Goal: Communication & Community: Answer question/provide support

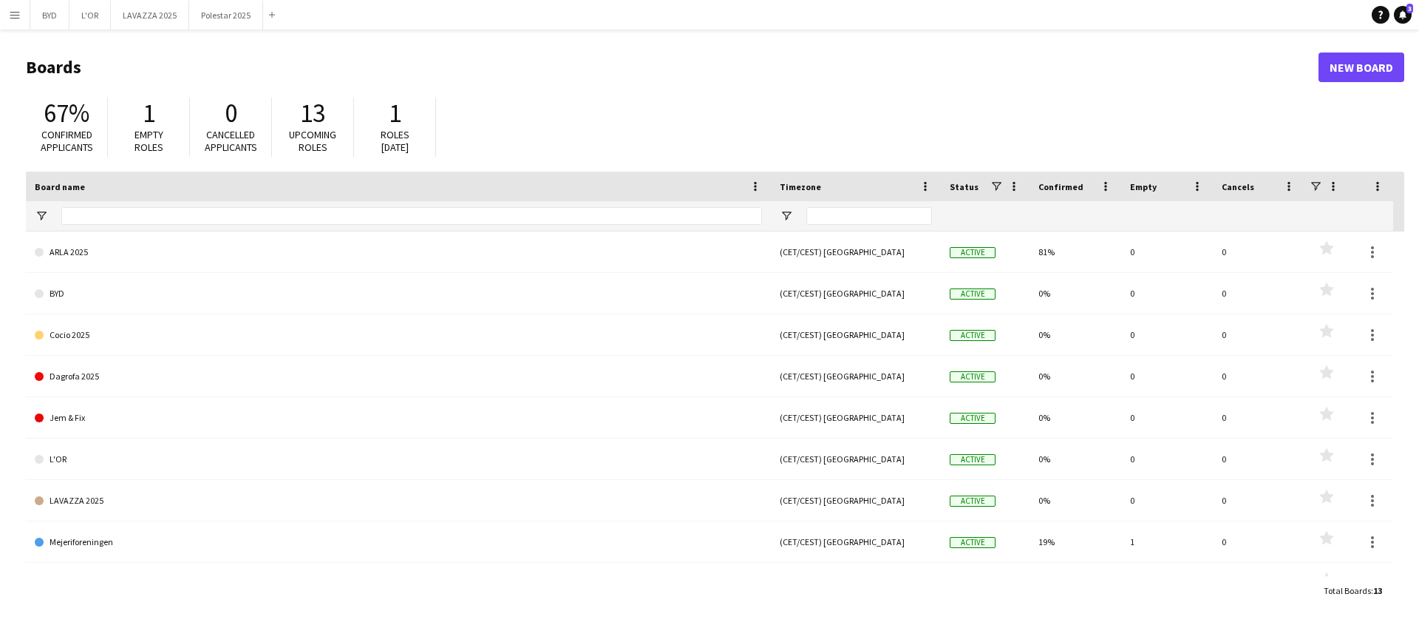
click at [1412, 16] on div "Help Notifications 3" at bounding box center [1395, 15] width 47 height 18
click at [1410, 17] on link "Notifications 3" at bounding box center [1403, 15] width 18 height 18
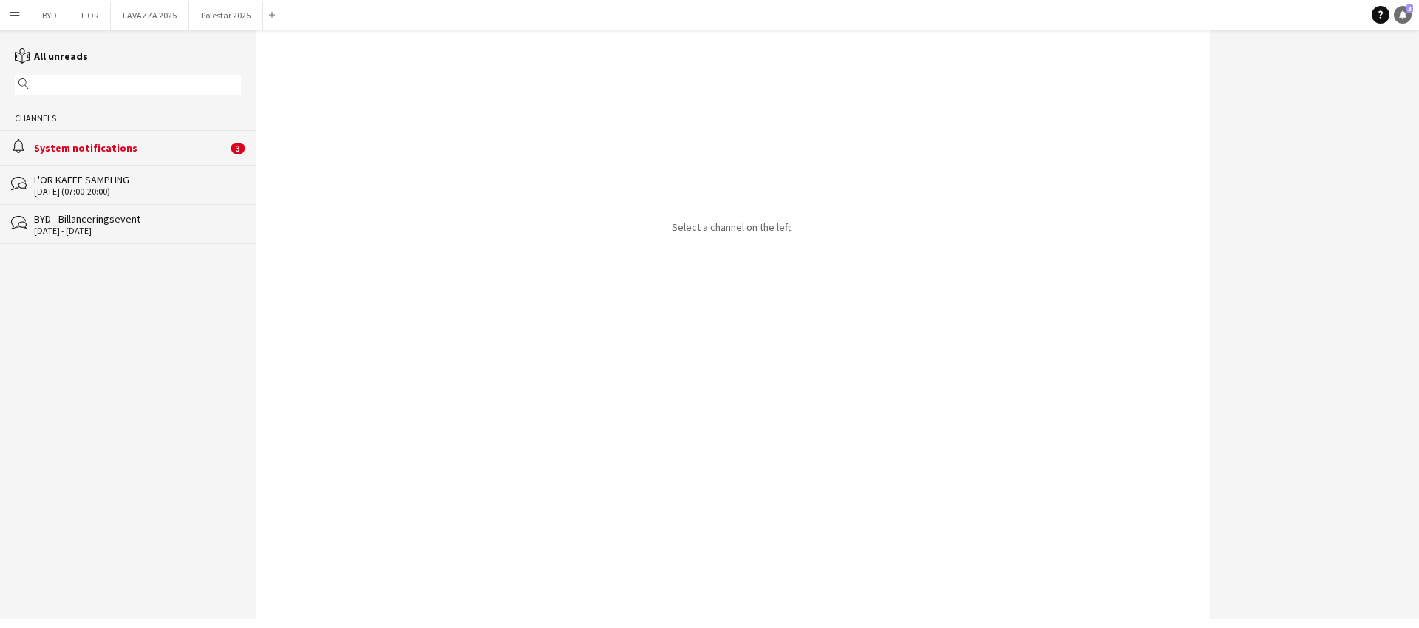
click at [1410, 17] on link "Notifications 3" at bounding box center [1403, 15] width 18 height 18
click at [12, 10] on app-icon "Menu" at bounding box center [15, 15] width 12 height 12
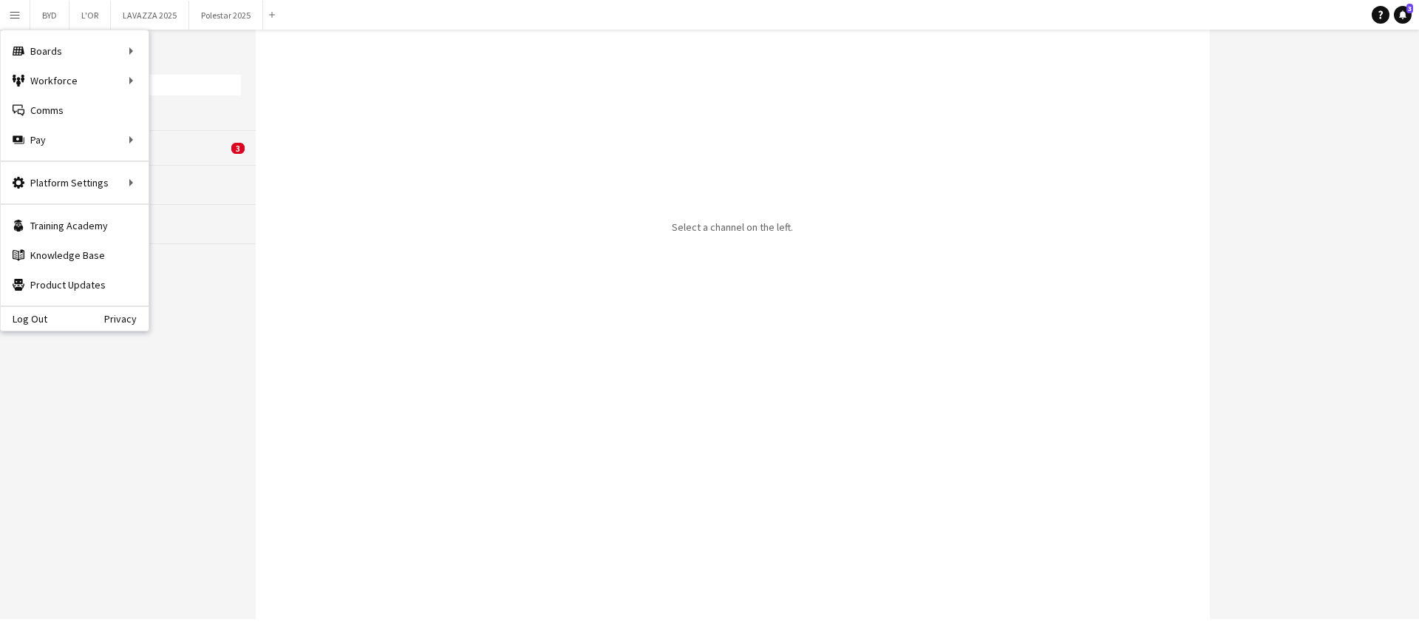
click at [310, 210] on div "Select a channel on the left." at bounding box center [733, 324] width 954 height 589
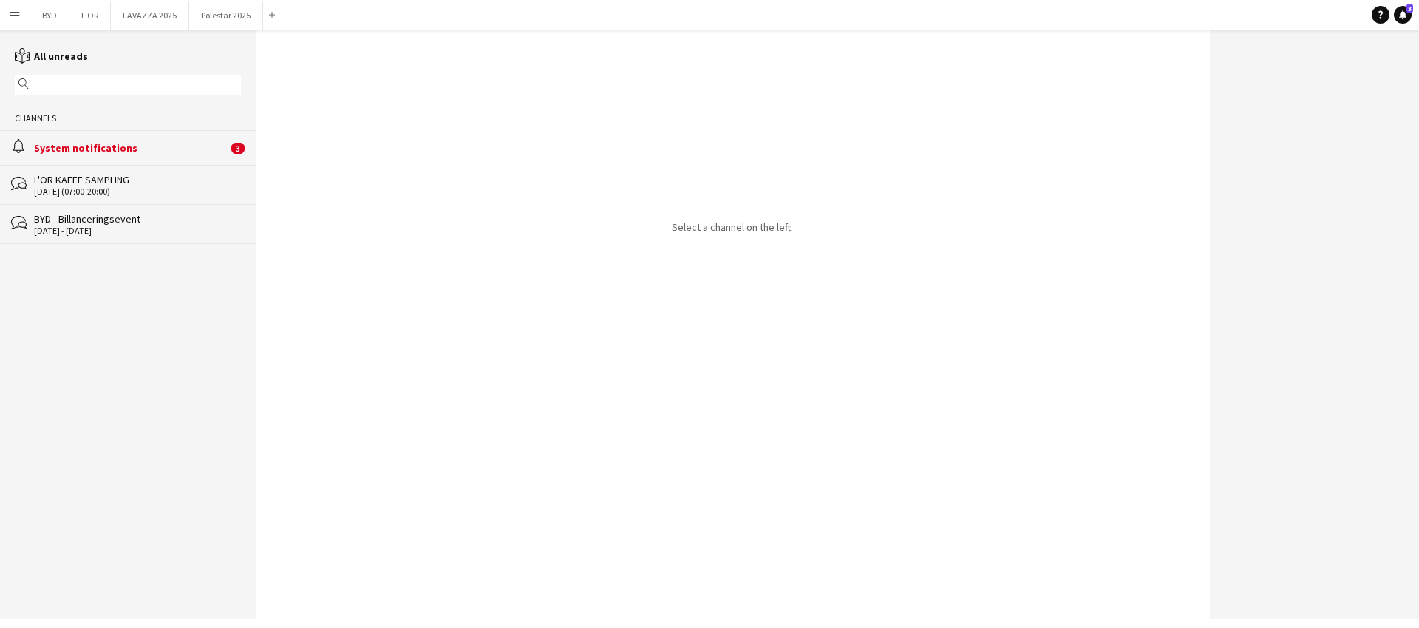
click at [140, 147] on div "System notifications" at bounding box center [131, 147] width 194 height 13
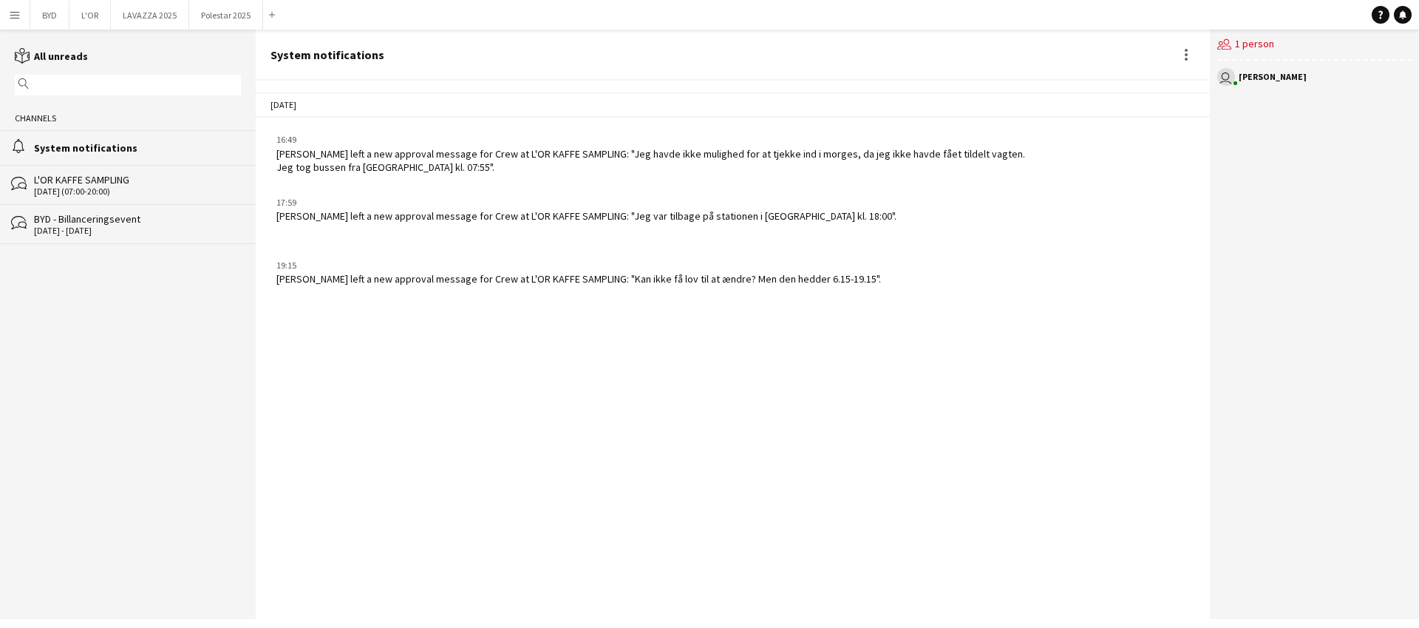
click at [523, 316] on div "[DATE] 16:49 [PERSON_NAME] left a new approval message for Crew at L'OR KAFFE S…" at bounding box center [733, 350] width 954 height 538
